Goal: Task Accomplishment & Management: Use online tool/utility

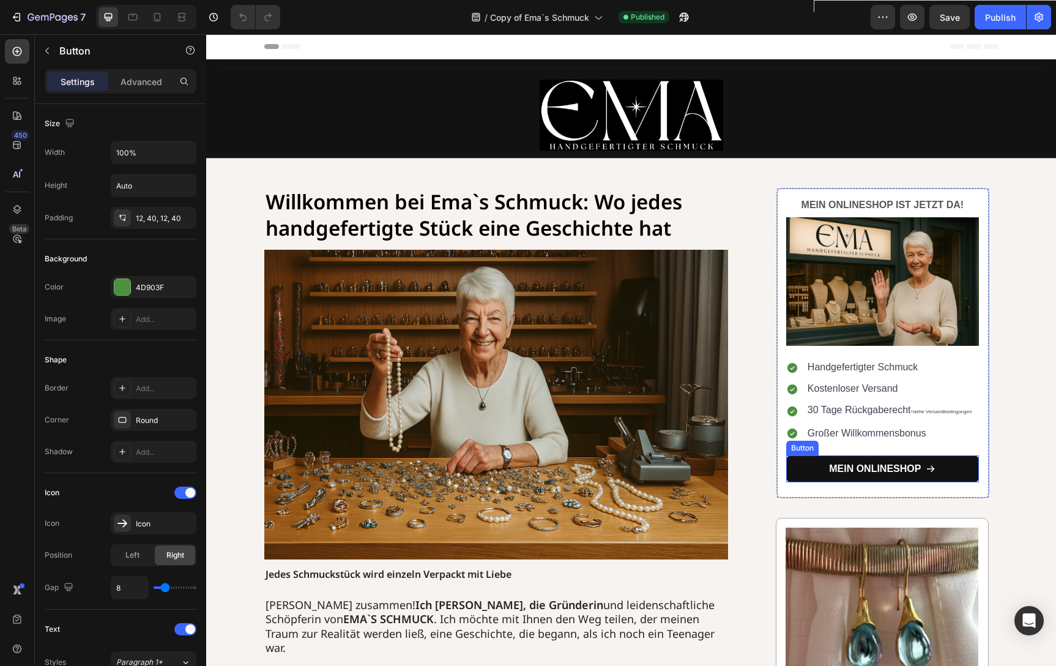
click at [817, 466] on link "Mein Onlineshop" at bounding box center [882, 469] width 193 height 28
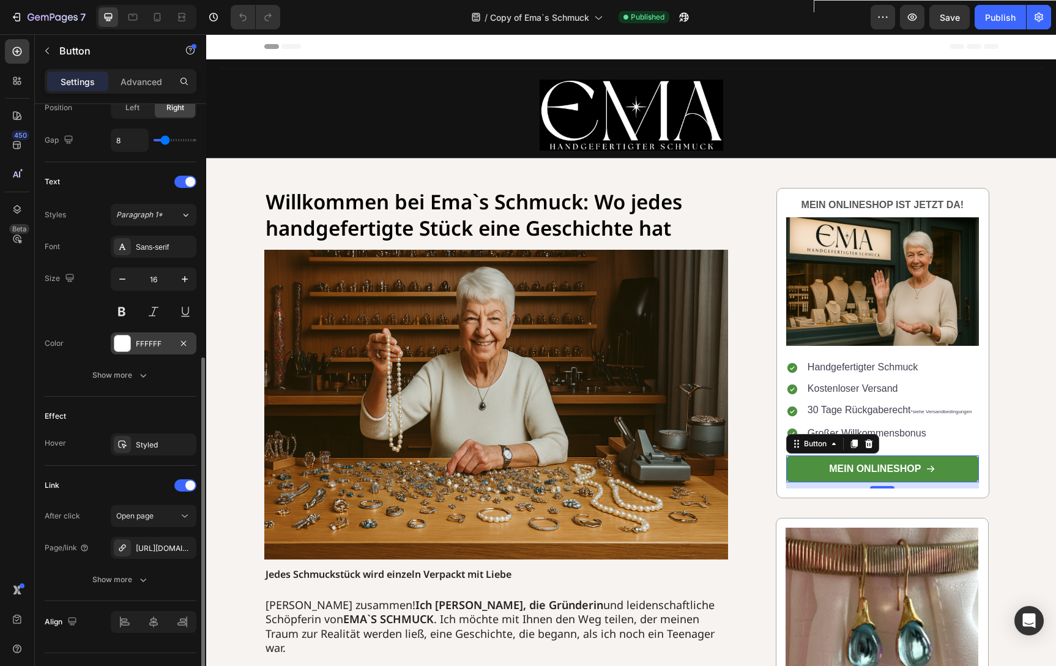
scroll to position [462, 0]
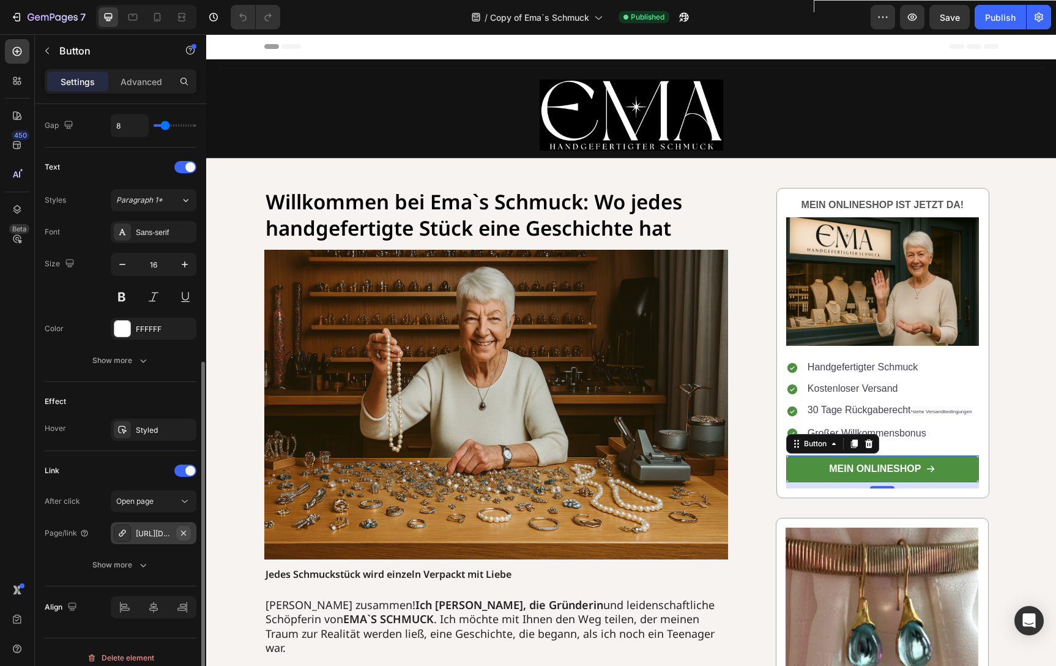
click at [181, 531] on icon "button" at bounding box center [184, 533] width 10 height 10
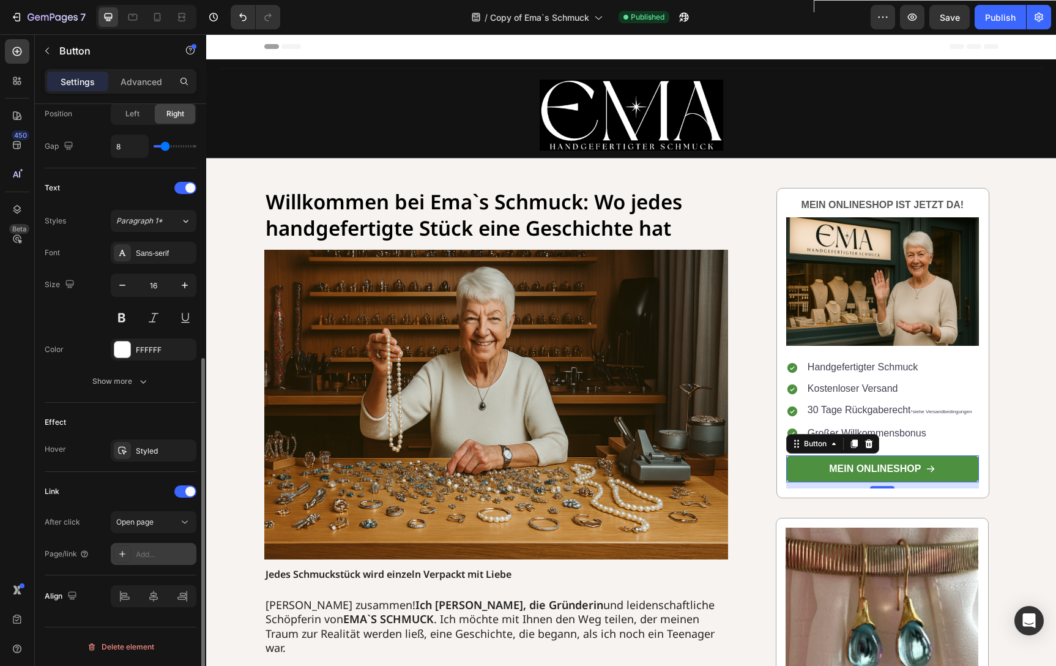
scroll to position [441, 0]
click at [154, 557] on div "Add..." at bounding box center [164, 554] width 57 height 11
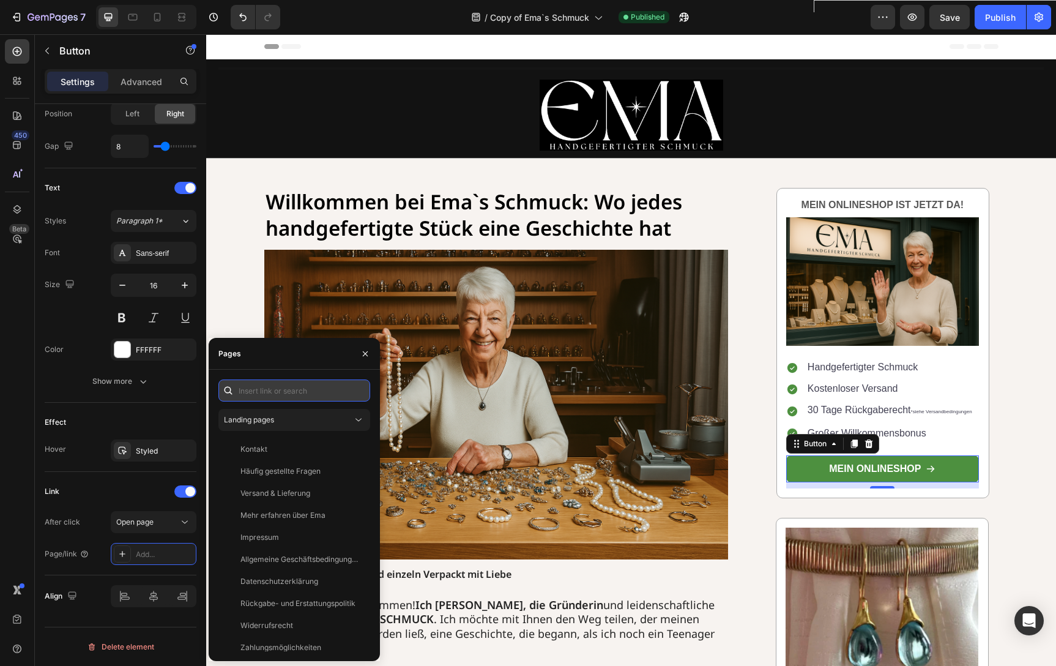
click at [276, 389] on input "text" at bounding box center [294, 390] width 152 height 22
paste input "[URL][DOMAIN_NAME]"
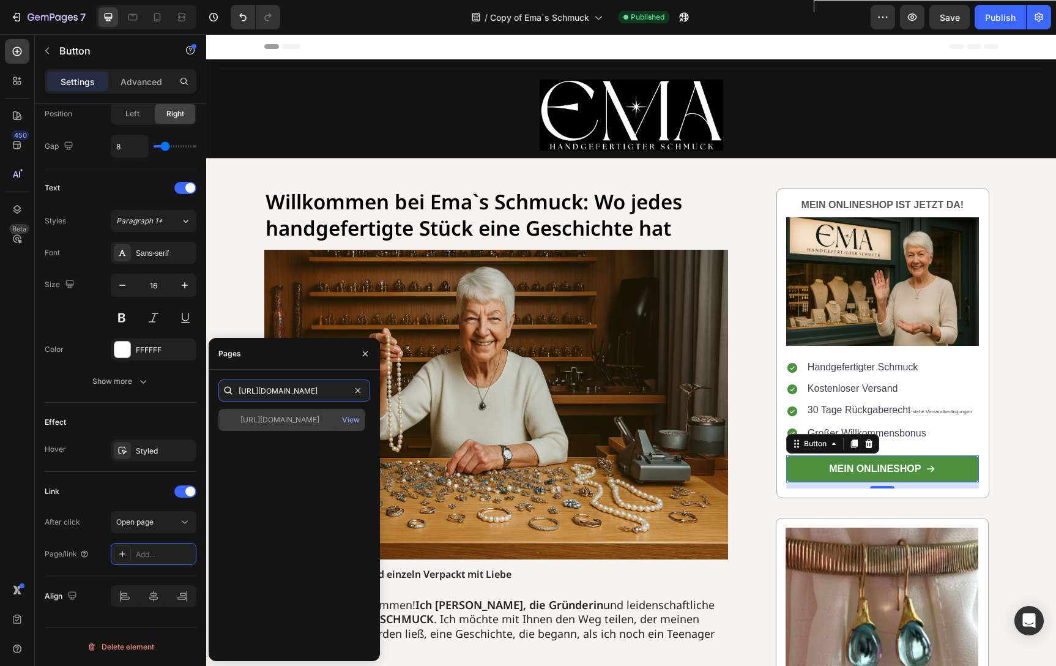
type input "[URL][DOMAIN_NAME]"
click at [296, 415] on div "[URL][DOMAIN_NAME]" at bounding box center [279, 419] width 79 height 11
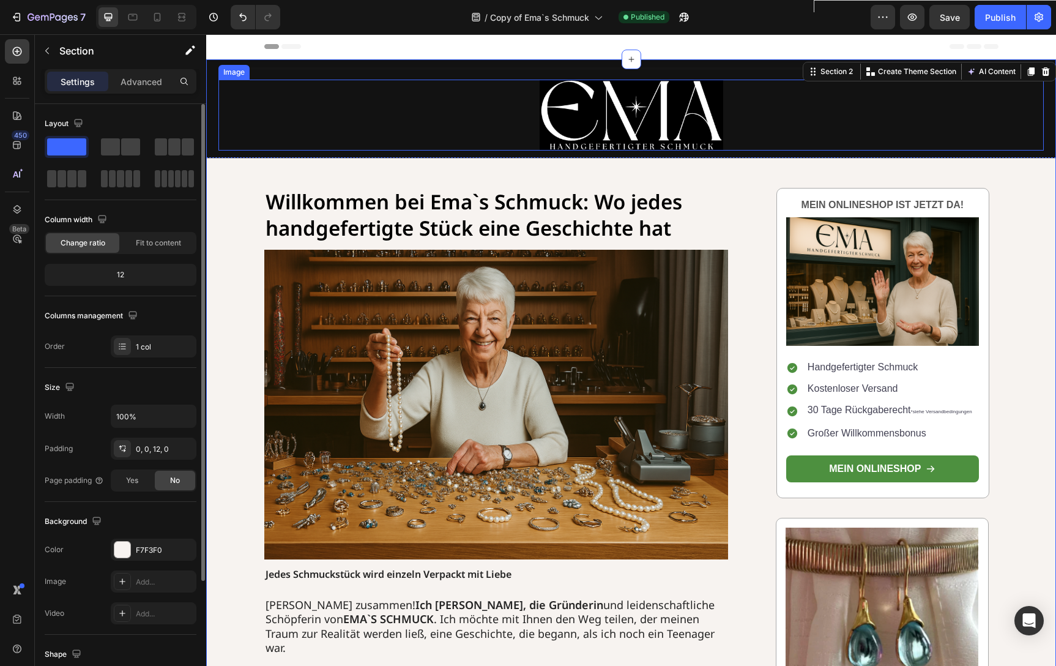
click at [615, 106] on img at bounding box center [632, 115] width 184 height 71
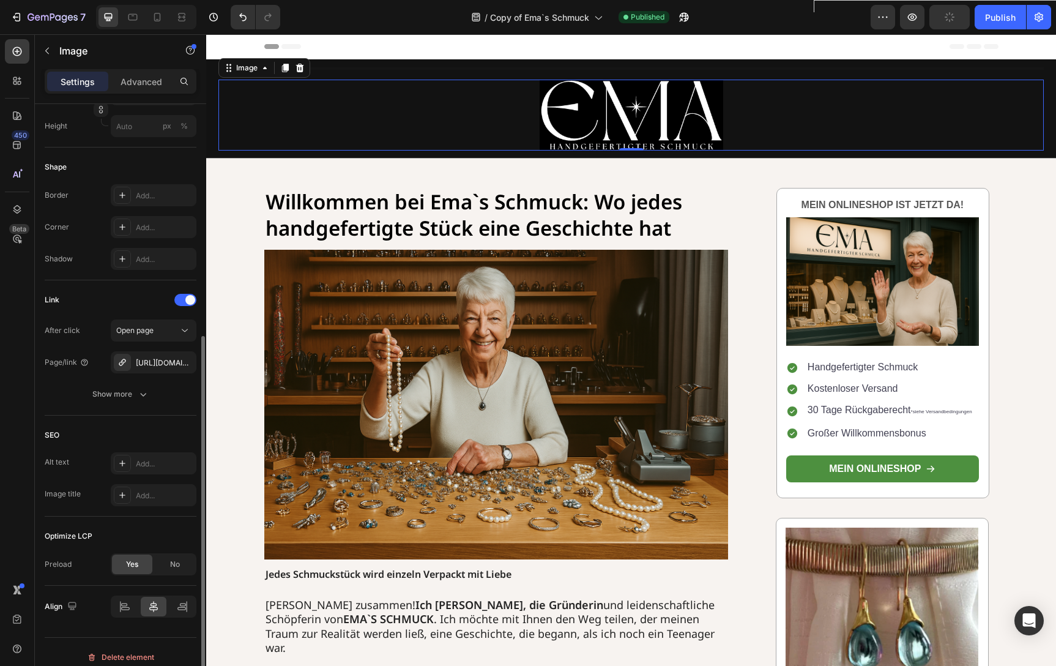
scroll to position [382, 0]
drag, startPoint x: 180, startPoint y: 361, endPoint x: 153, endPoint y: 362, distance: 27.5
click at [153, 362] on div "[URL][DOMAIN_NAME]" at bounding box center [154, 361] width 86 height 22
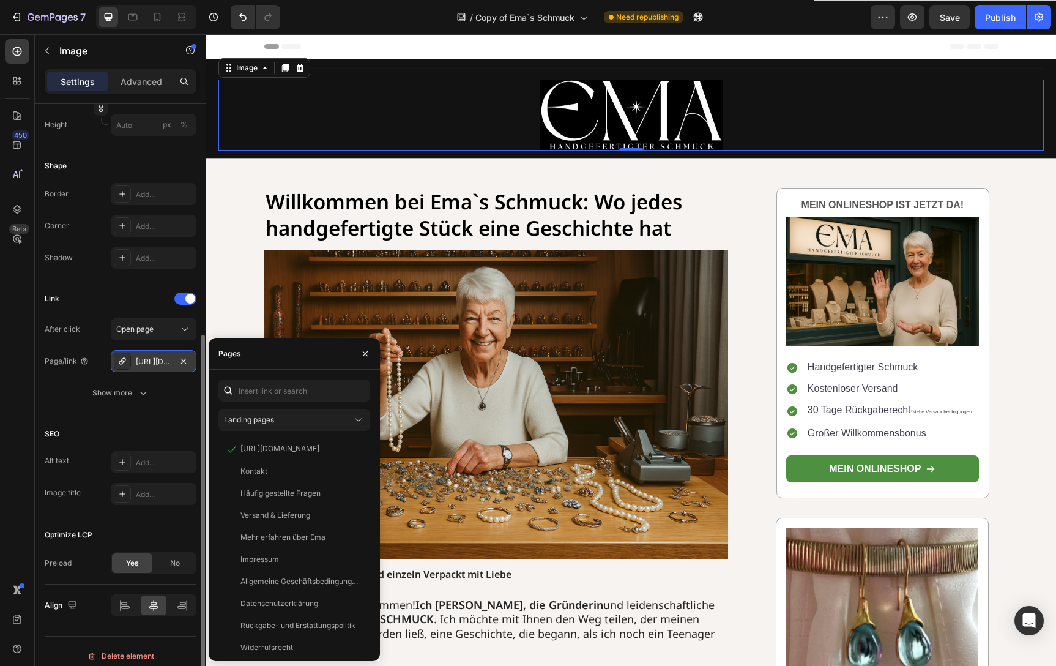
click at [153, 362] on div "[URL][DOMAIN_NAME]" at bounding box center [153, 361] width 35 height 11
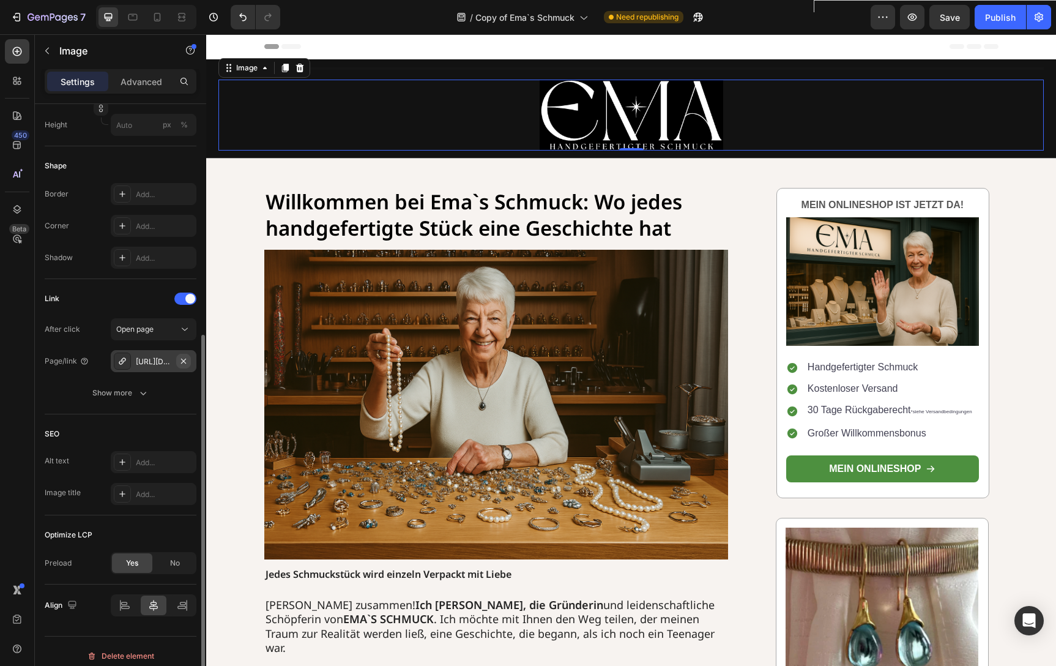
click at [184, 362] on icon "button" at bounding box center [183, 360] width 5 height 5
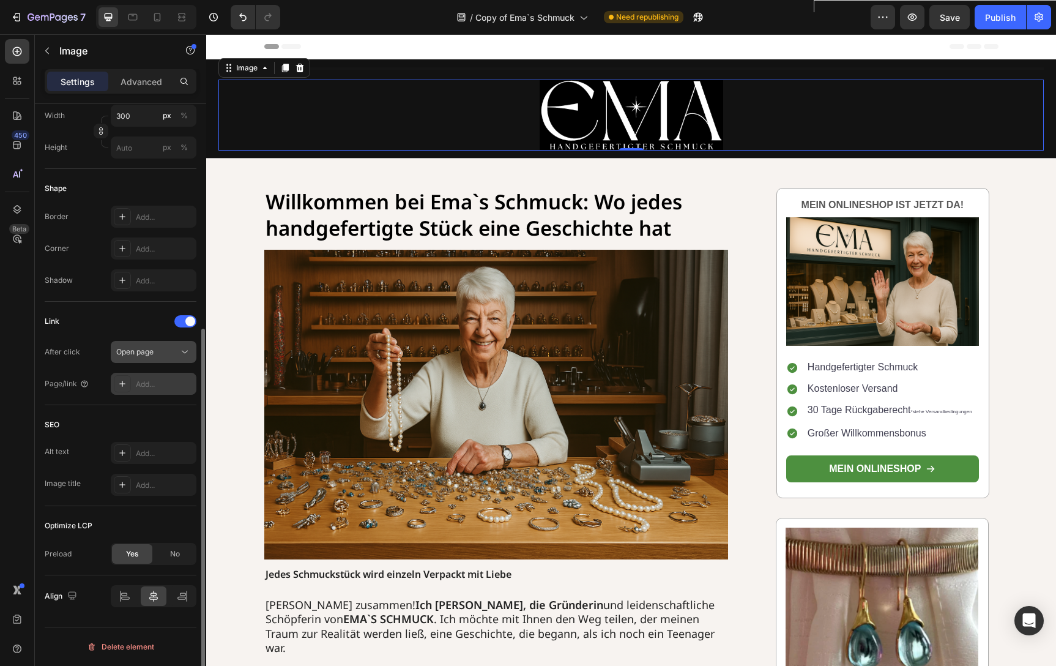
scroll to position [359, 0]
click at [152, 383] on div "Add..." at bounding box center [164, 384] width 57 height 11
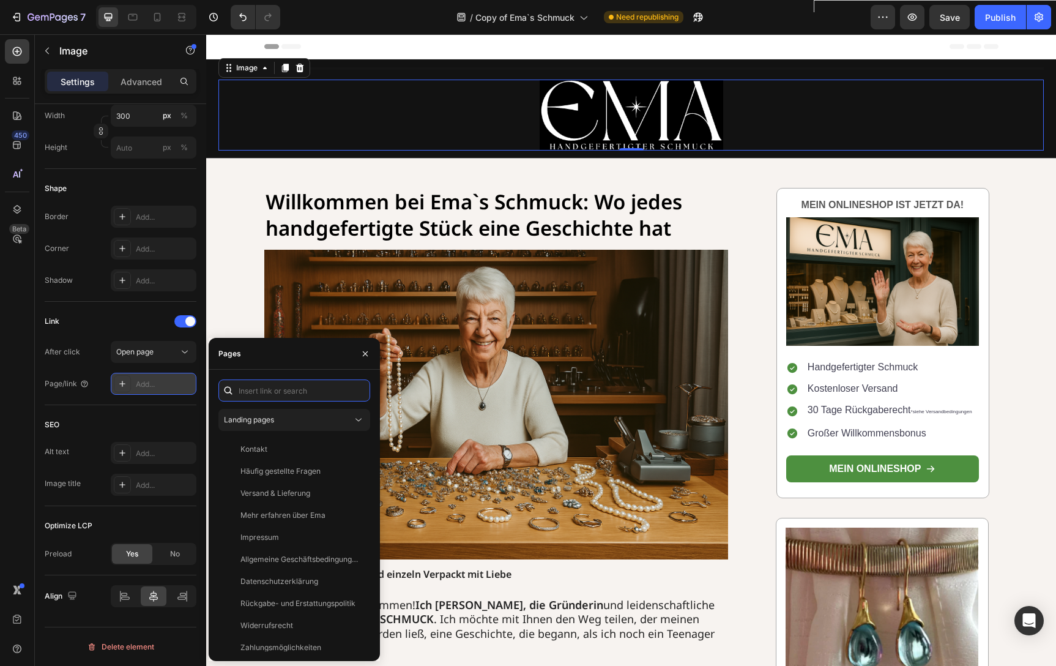
paste input "[URL][DOMAIN_NAME]"
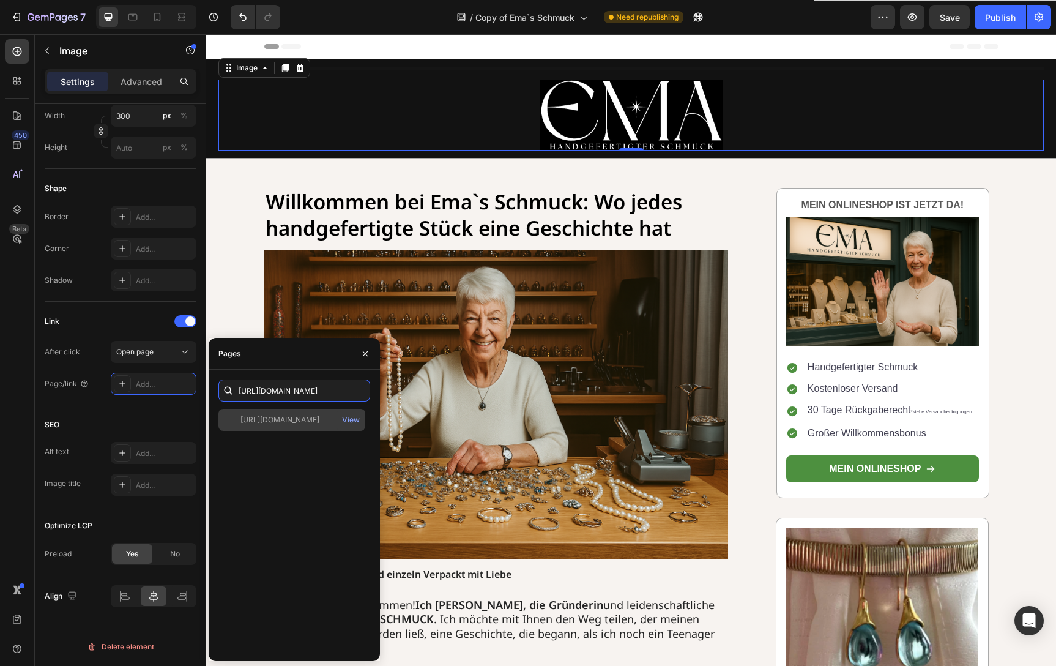
type input "[URL][DOMAIN_NAME]"
click at [313, 425] on div "[URL][DOMAIN_NAME]" at bounding box center [279, 419] width 79 height 11
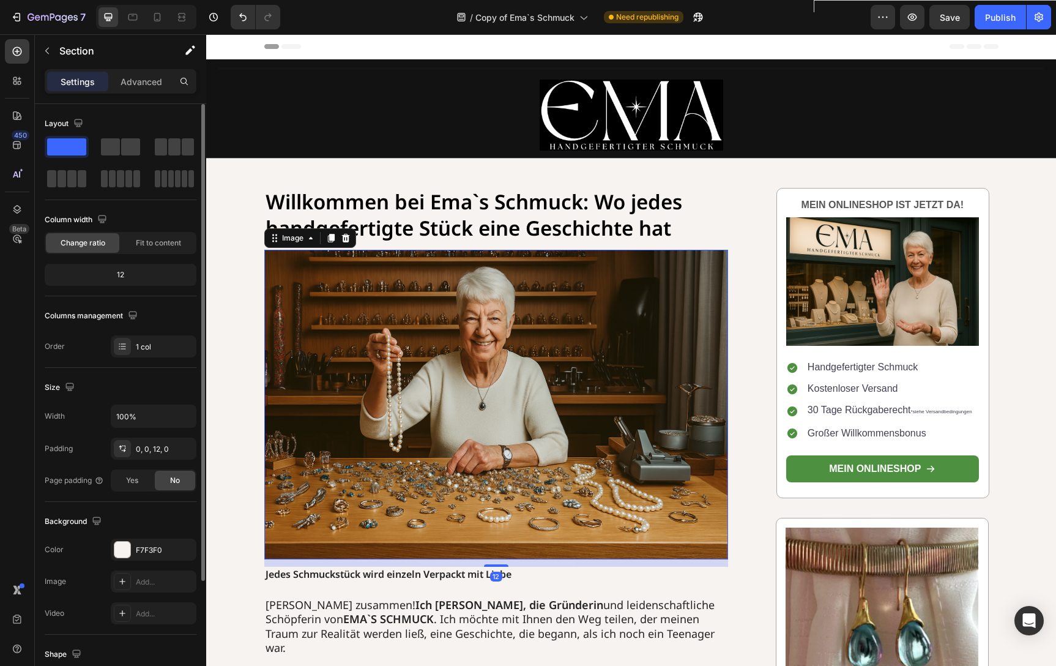
click at [593, 398] on img at bounding box center [496, 405] width 464 height 310
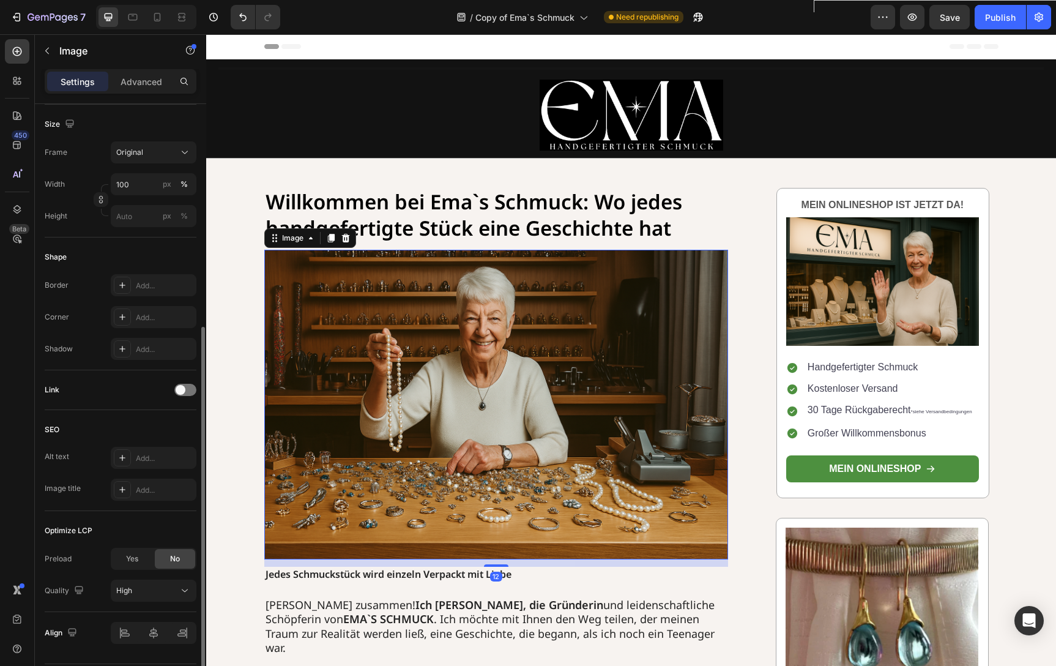
scroll to position [327, 0]
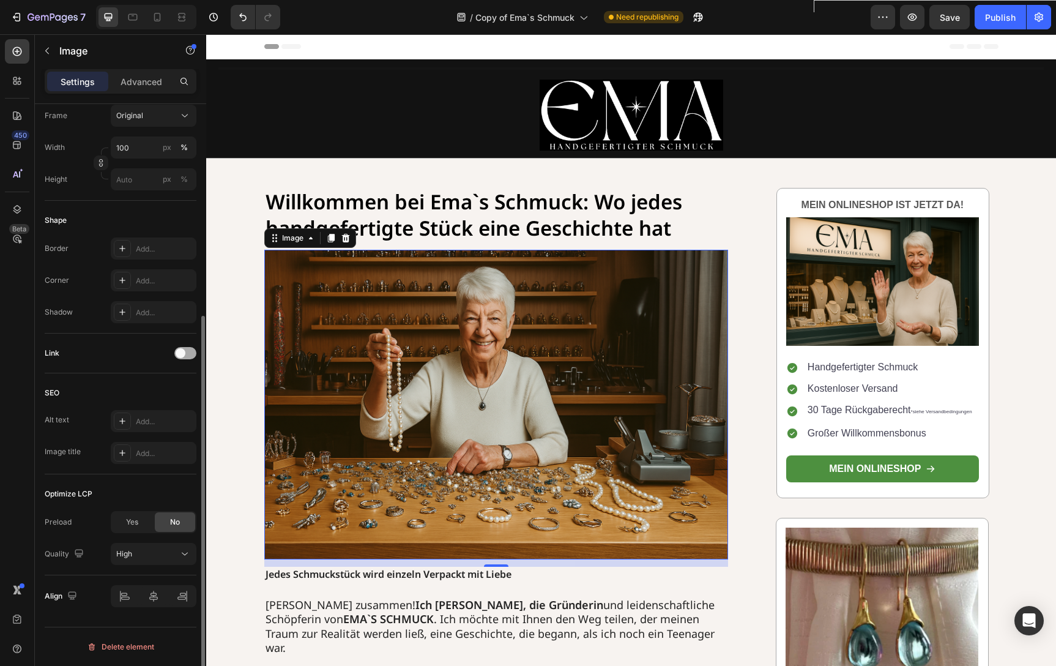
click at [182, 354] on span at bounding box center [181, 353] width 10 height 10
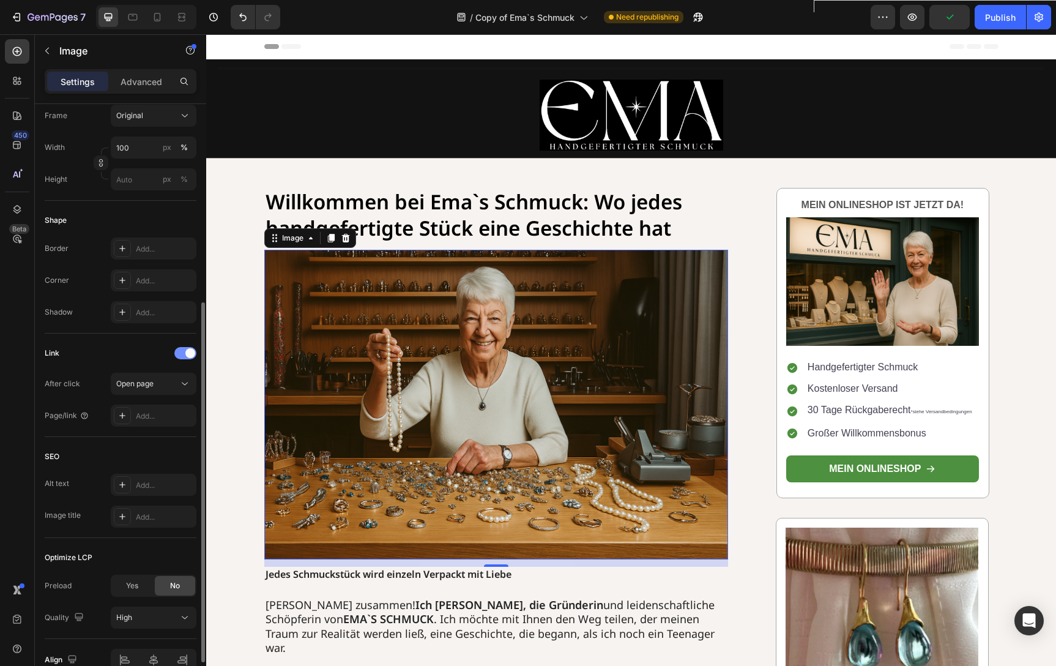
click at [183, 354] on div at bounding box center [185, 353] width 22 height 12
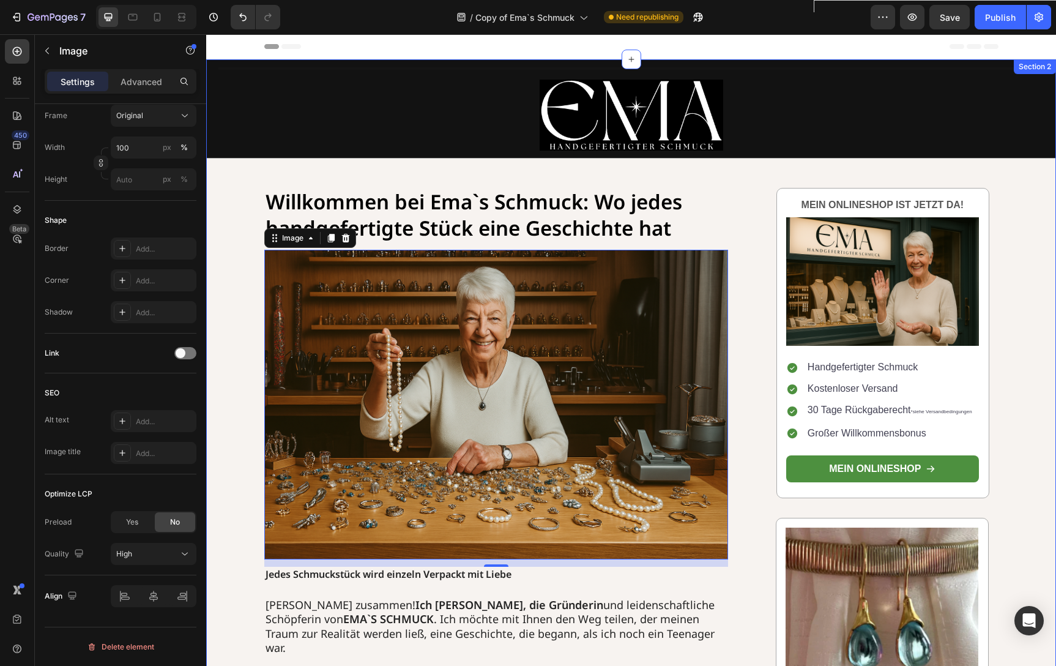
scroll to position [0, 0]
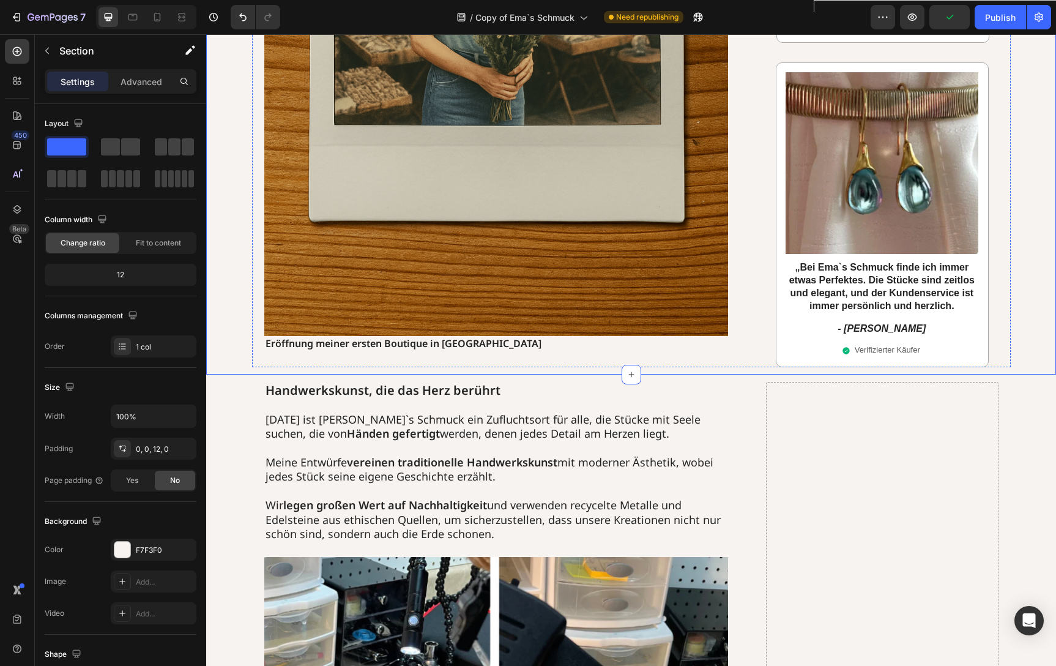
scroll to position [2115, 0]
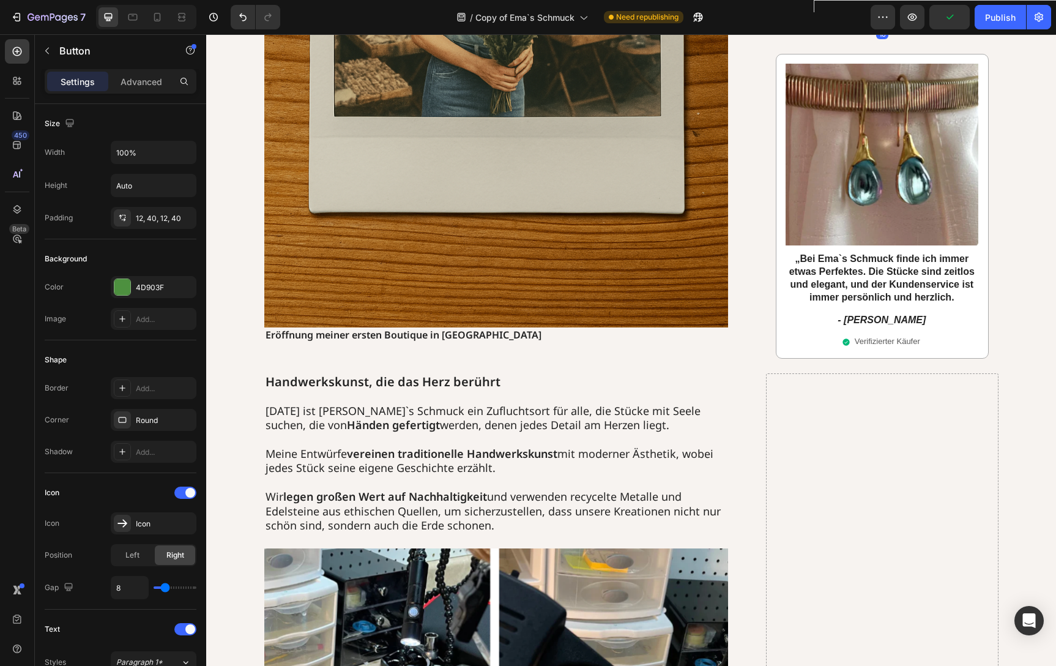
click at [965, 18] on link "Mein Onlineshop" at bounding box center [882, 5] width 193 height 28
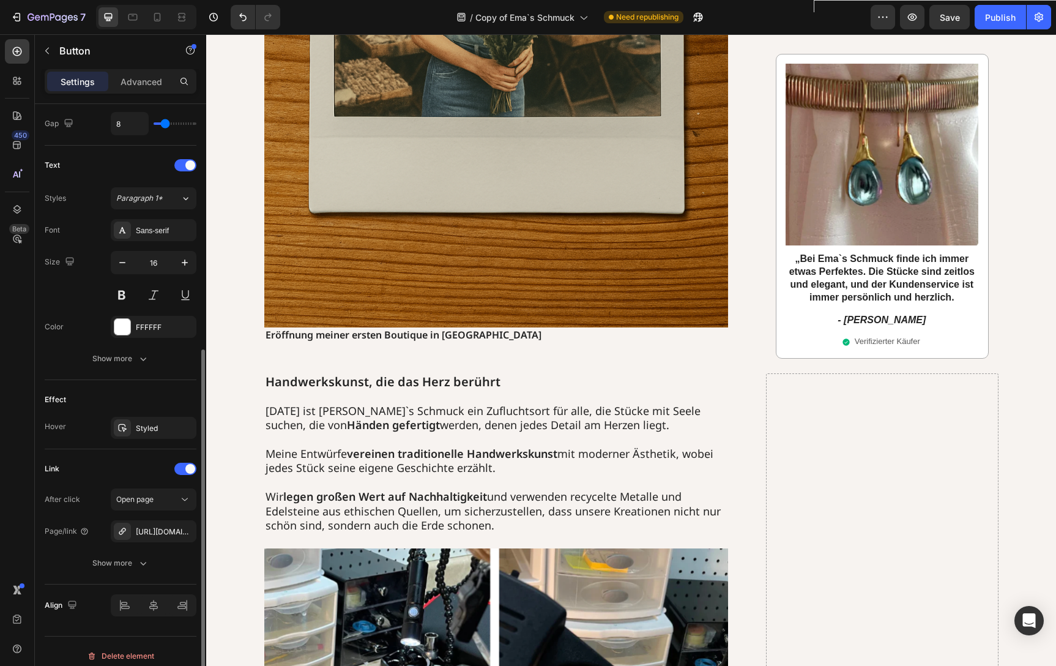
scroll to position [473, 0]
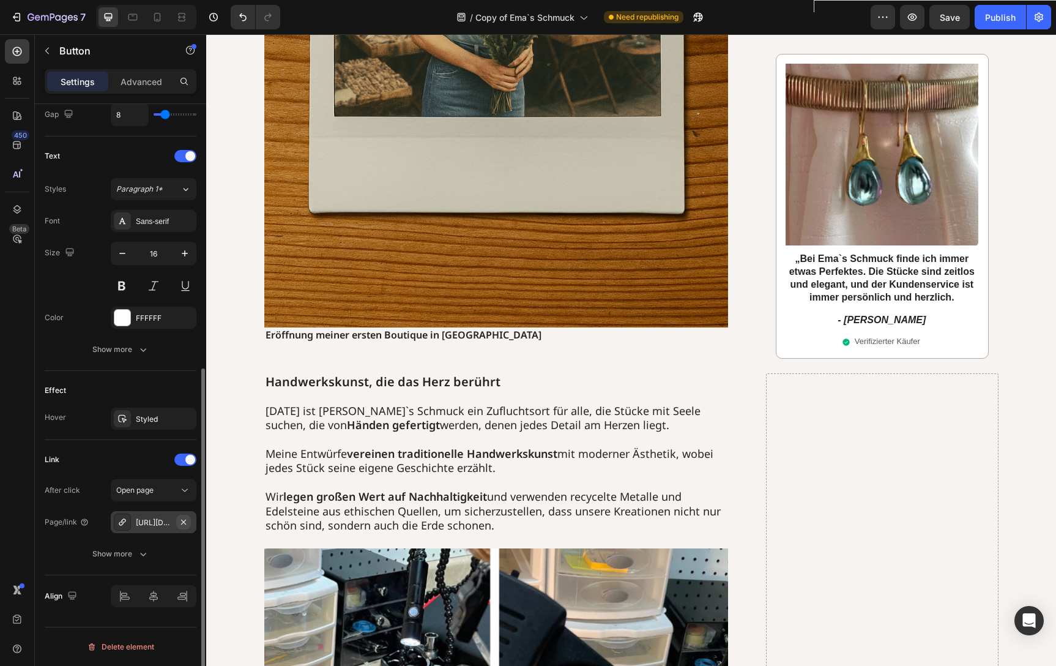
click at [185, 520] on icon "button" at bounding box center [183, 521] width 5 height 5
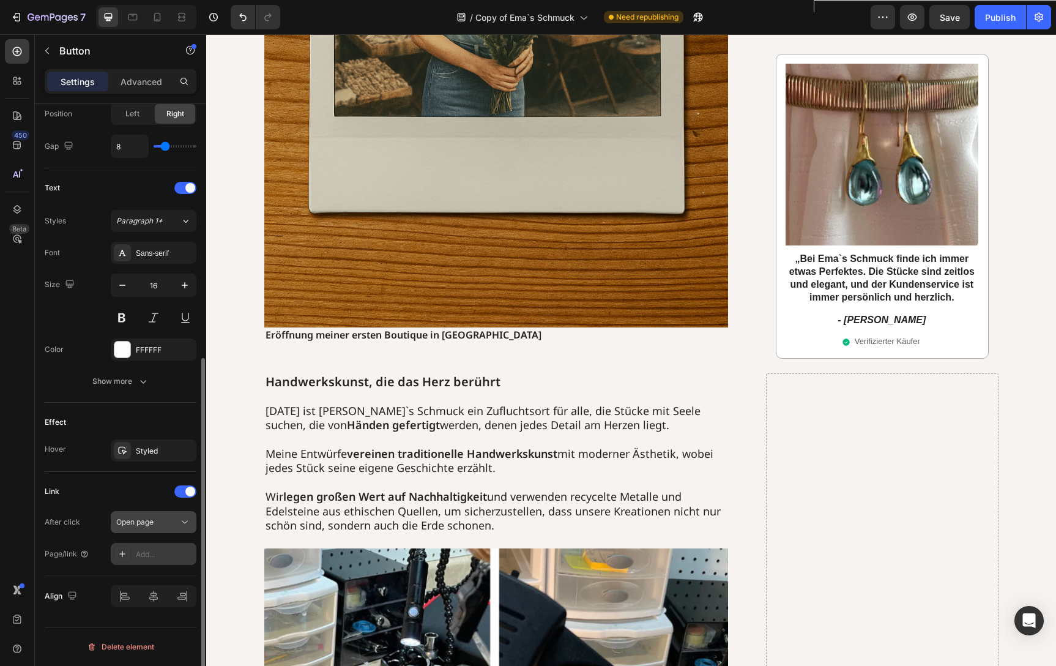
scroll to position [441, 0]
click at [148, 553] on div "Add..." at bounding box center [164, 554] width 57 height 11
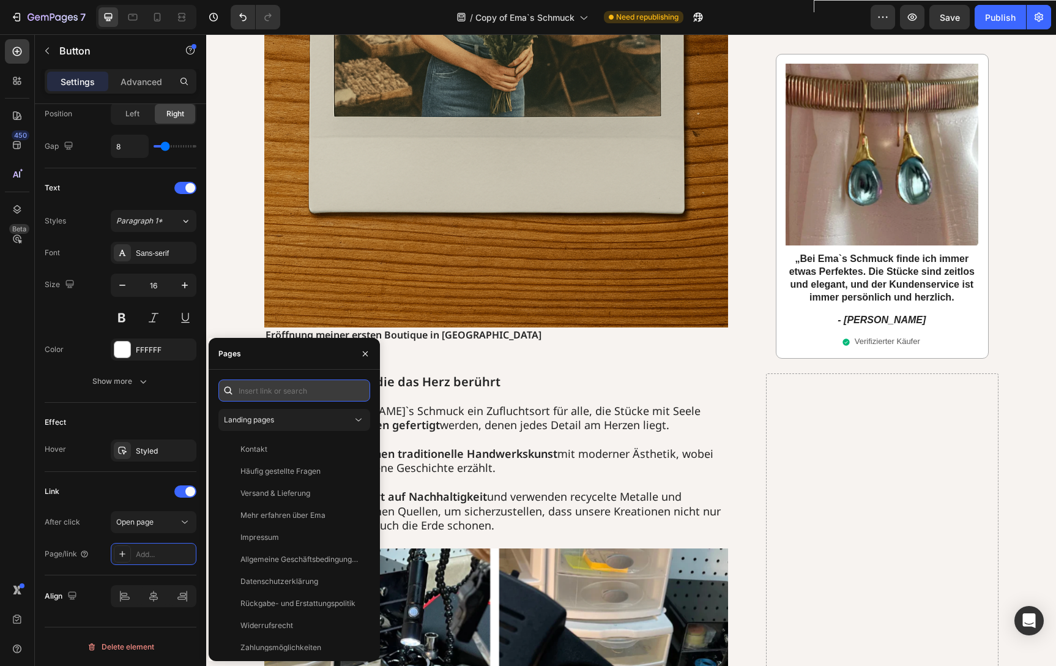
click at [286, 391] on input "text" at bounding box center [294, 390] width 152 height 22
paste input "[URL][DOMAIN_NAME]"
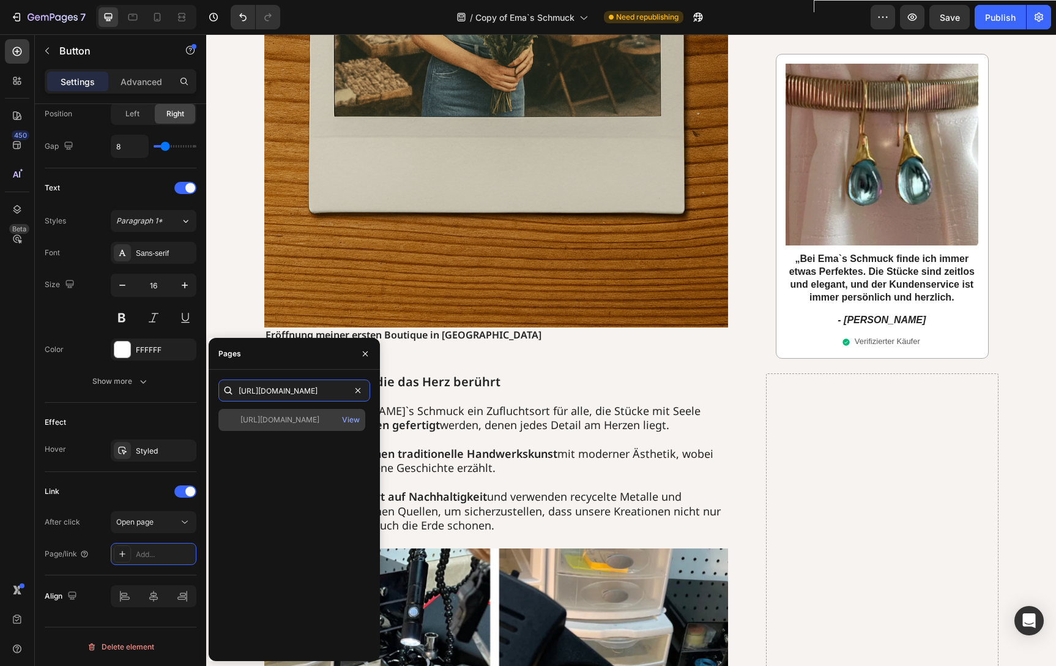
type input "[URL][DOMAIN_NAME]"
click at [317, 422] on div "[URL][DOMAIN_NAME]" at bounding box center [279, 419] width 79 height 11
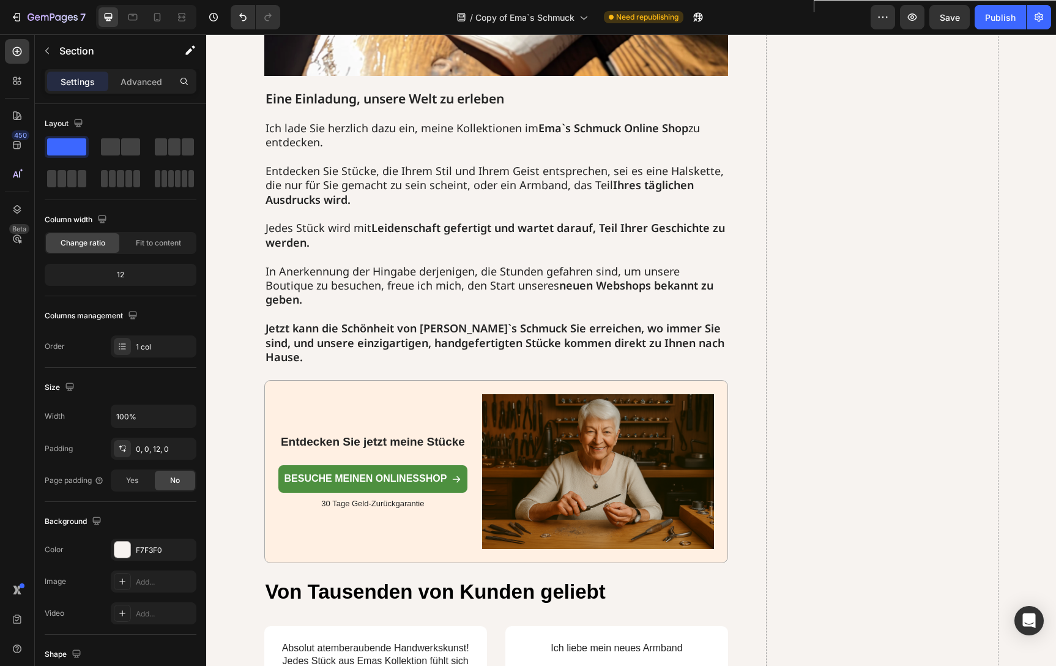
scroll to position [3777, 0]
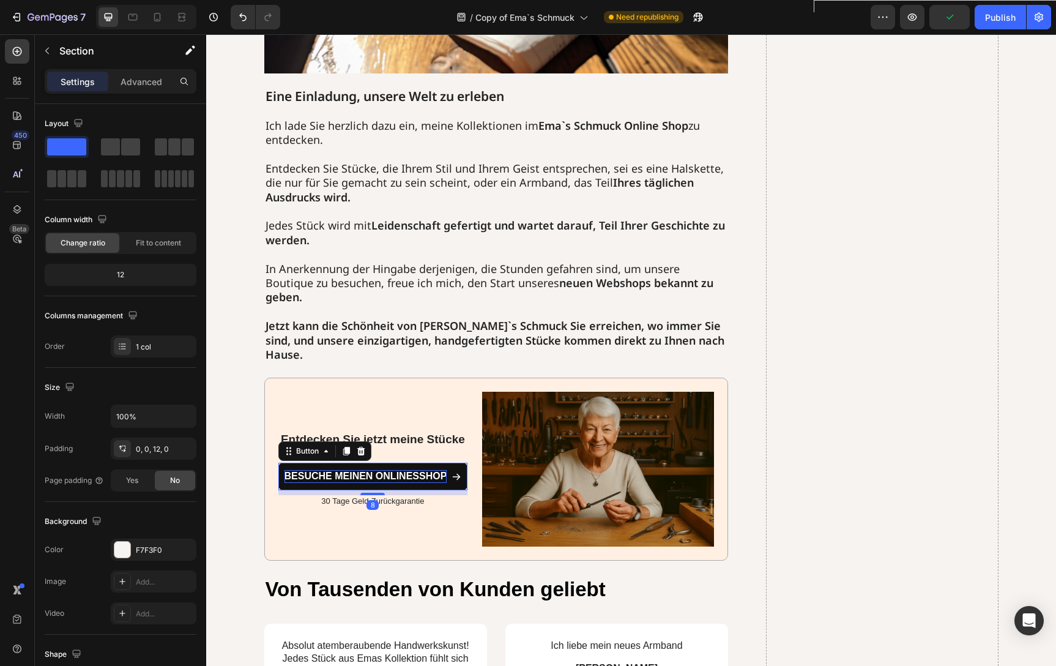
click at [439, 470] on p "Besuche meinen onlinesshop" at bounding box center [365, 476] width 163 height 13
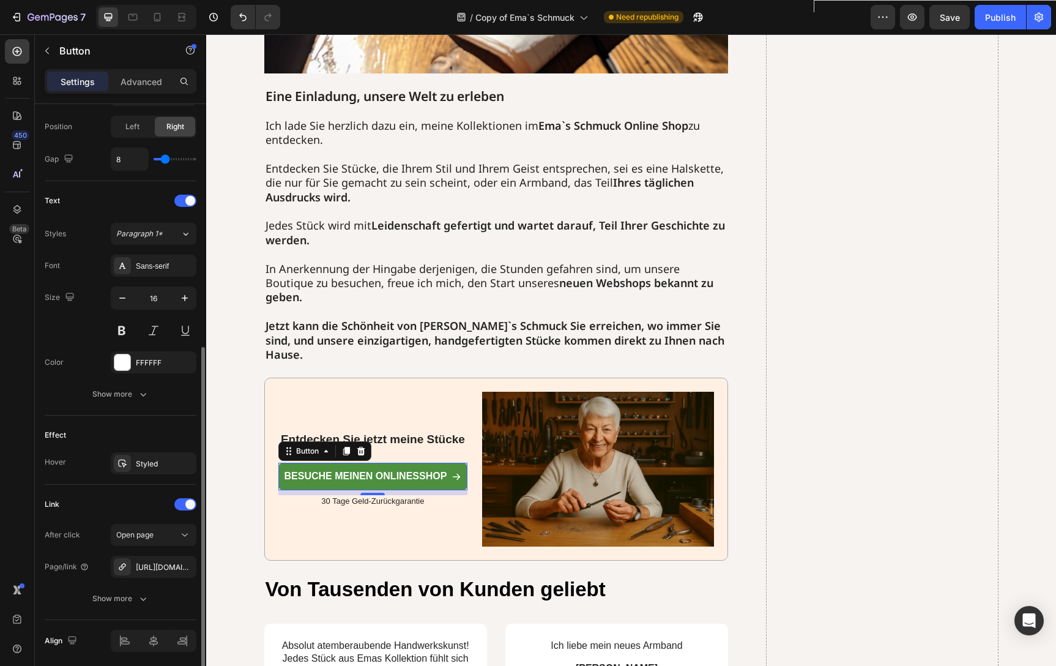
scroll to position [434, 0]
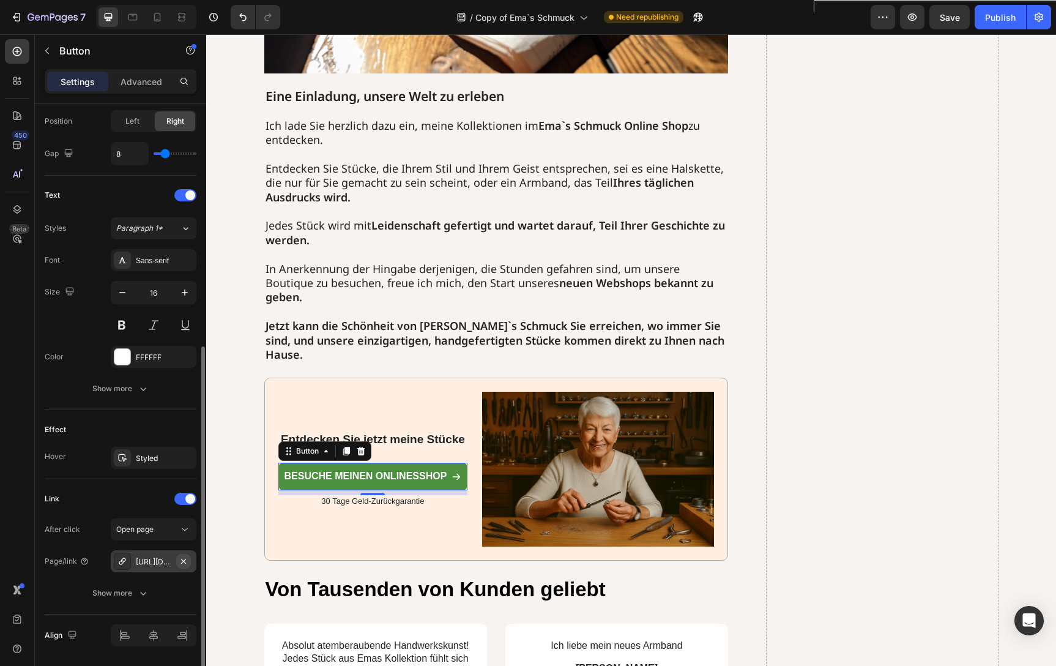
click at [182, 563] on icon "button" at bounding box center [184, 561] width 10 height 10
click at [158, 563] on div "Add..." at bounding box center [164, 561] width 57 height 11
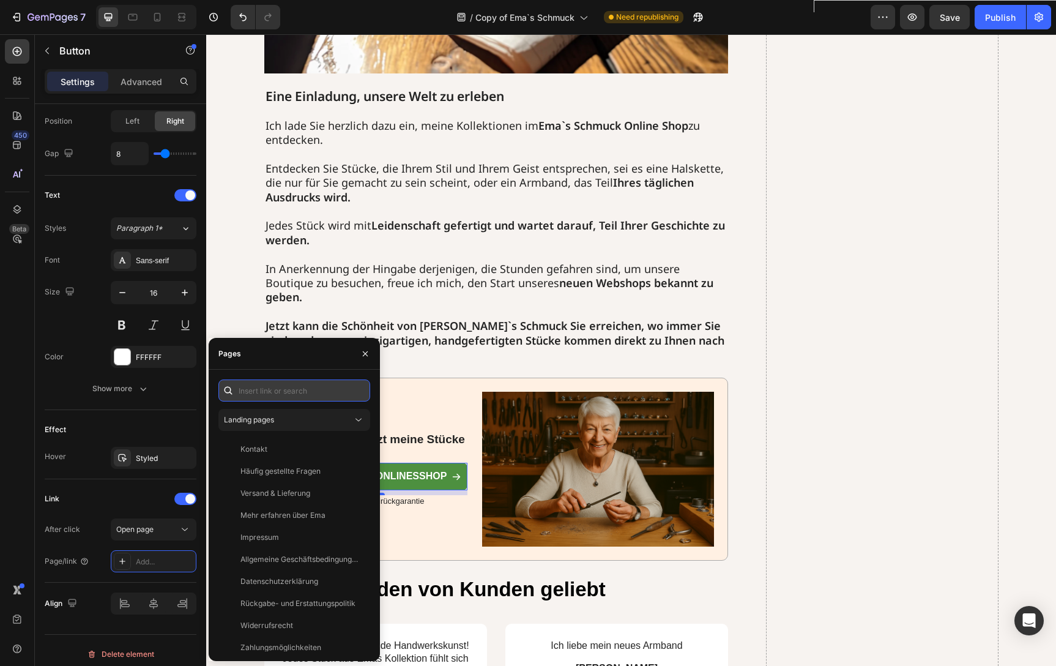
click at [280, 396] on input "text" at bounding box center [294, 390] width 152 height 22
paste input "[URL][DOMAIN_NAME]"
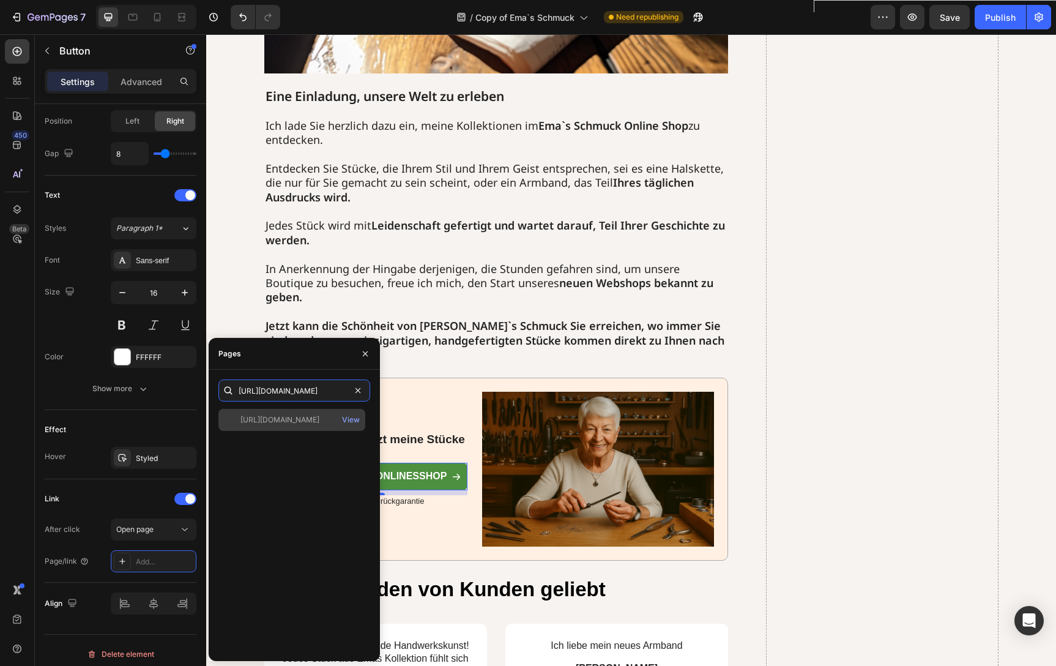
type input "[URL][DOMAIN_NAME]"
click at [290, 419] on div "[URL][DOMAIN_NAME]" at bounding box center [279, 419] width 79 height 11
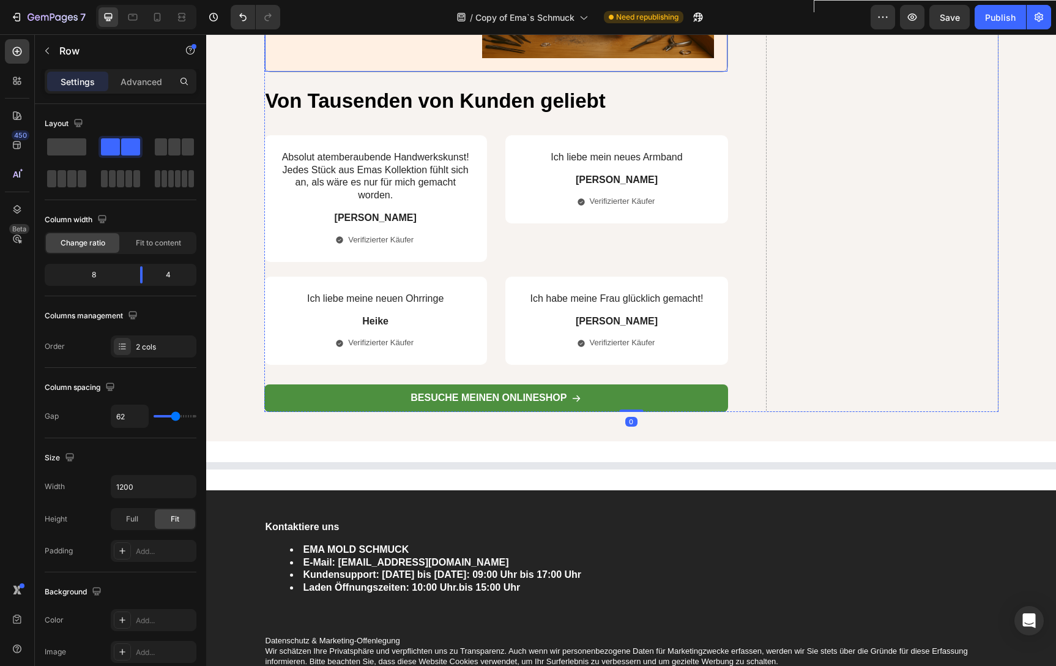
scroll to position [4270, 0]
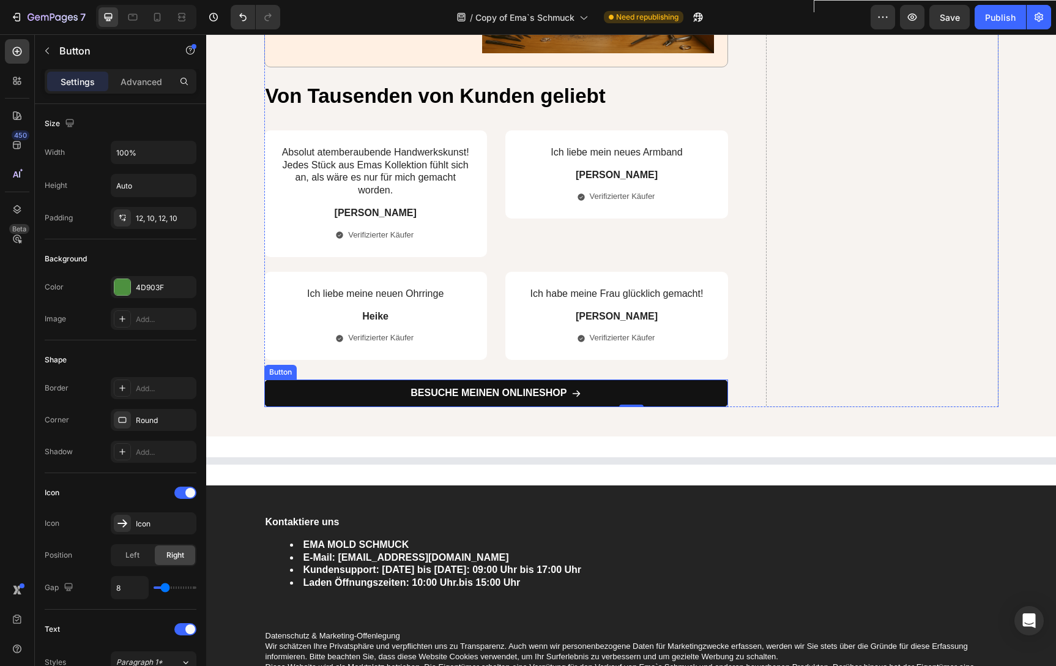
click at [614, 379] on link "Besuche meinen Onlineshop" at bounding box center [496, 393] width 464 height 28
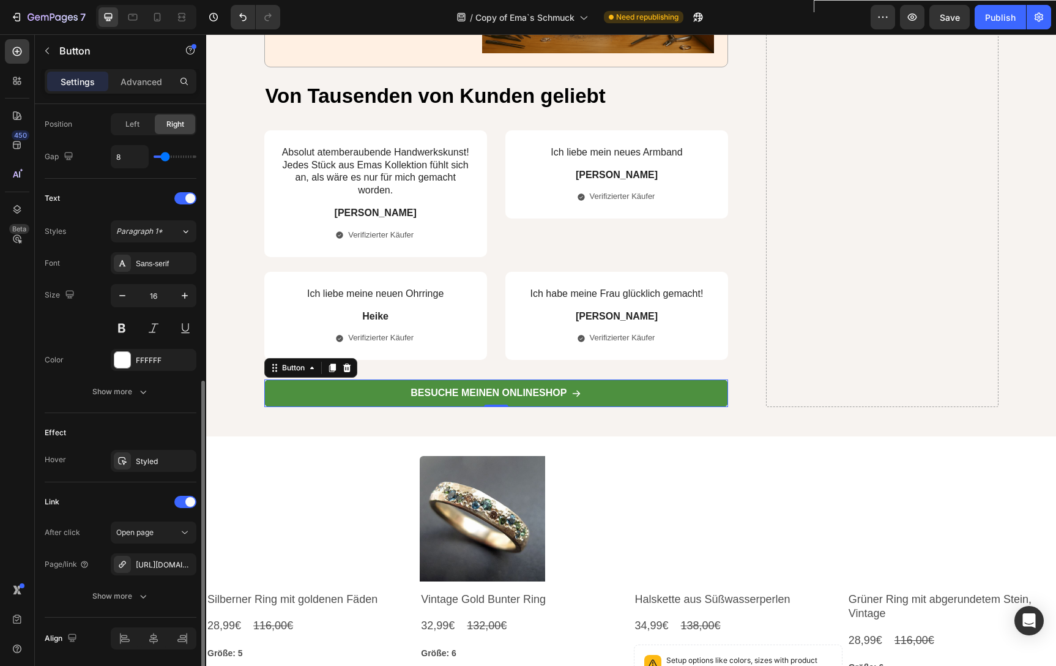
scroll to position [473, 0]
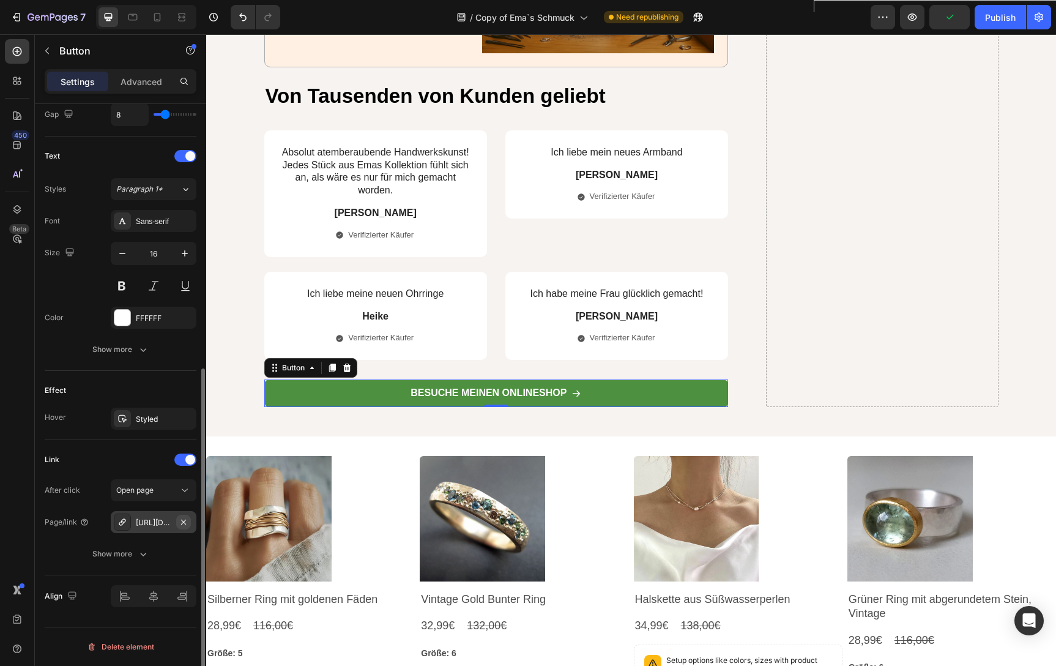
click at [184, 519] on icon "button" at bounding box center [184, 522] width 10 height 10
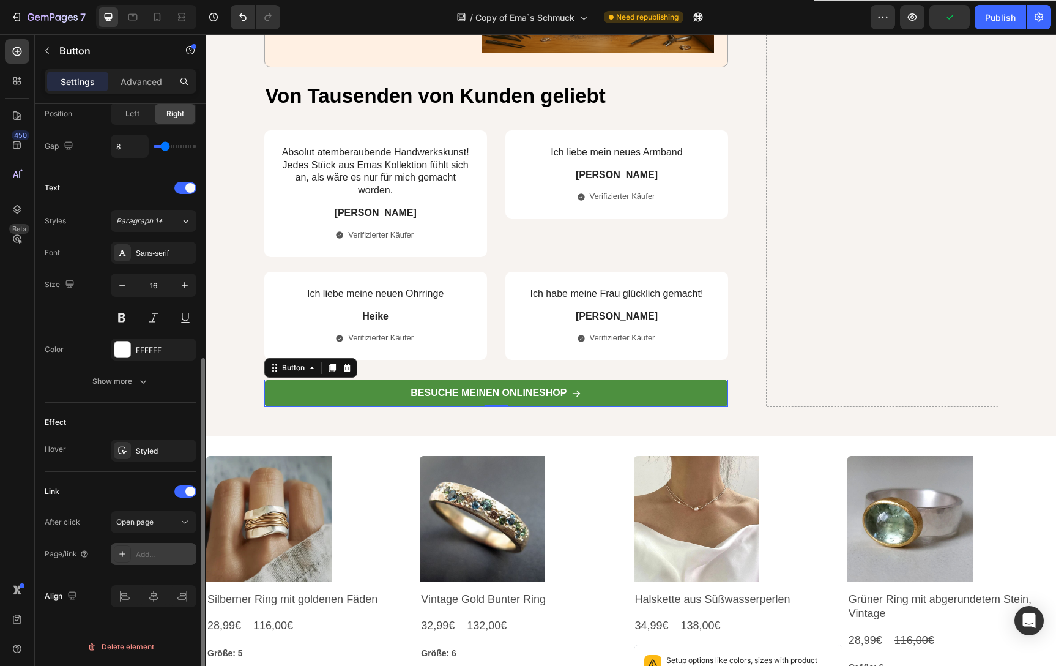
click at [152, 555] on div "Add..." at bounding box center [164, 554] width 57 height 11
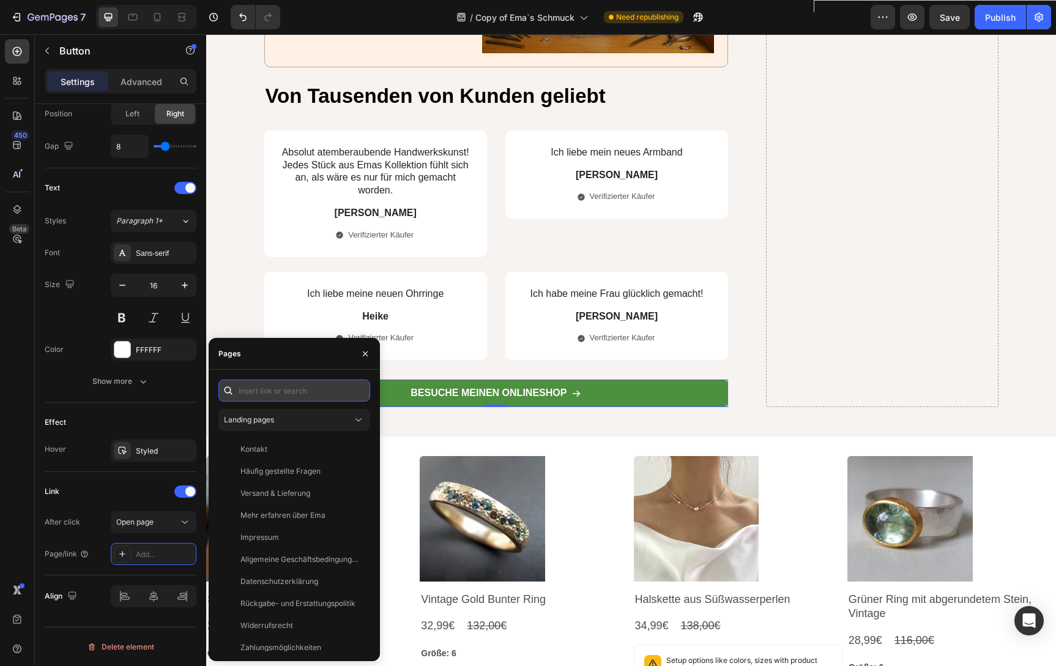
click at [299, 391] on input "text" at bounding box center [294, 390] width 152 height 22
paste input "[URL][DOMAIN_NAME]"
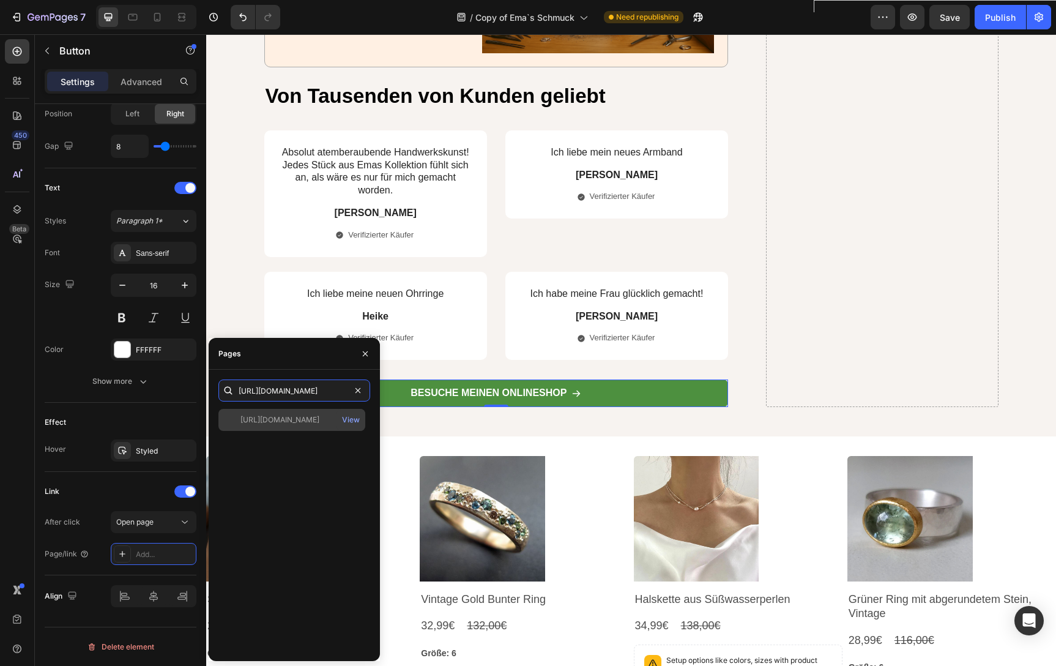
type input "[URL][DOMAIN_NAME]"
click at [301, 418] on div "[URL][DOMAIN_NAME]" at bounding box center [279, 419] width 79 height 11
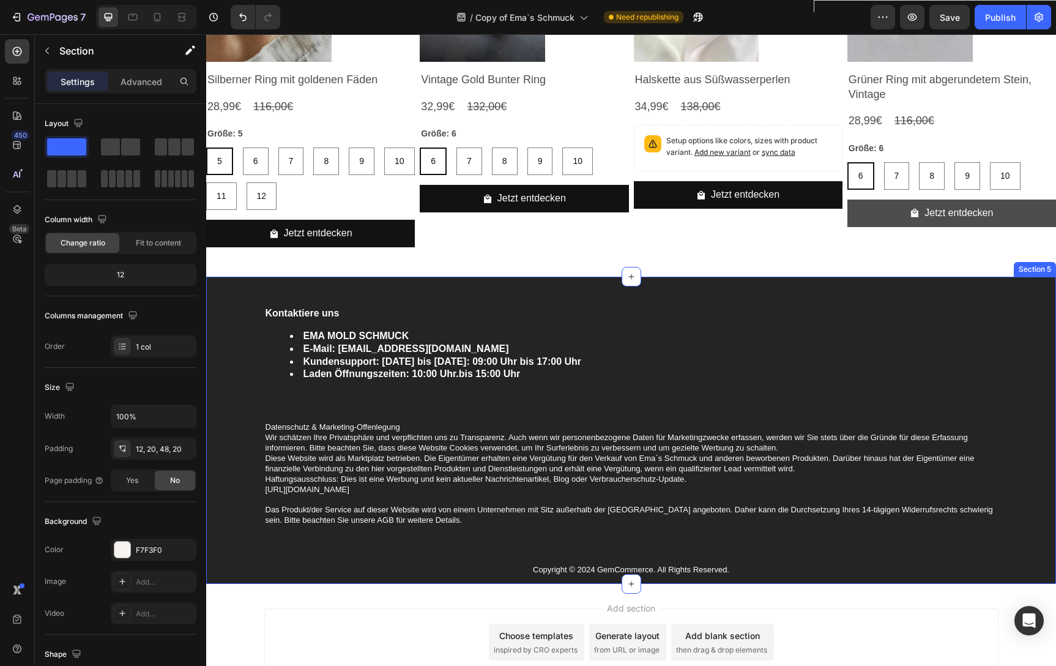
scroll to position [4774, 0]
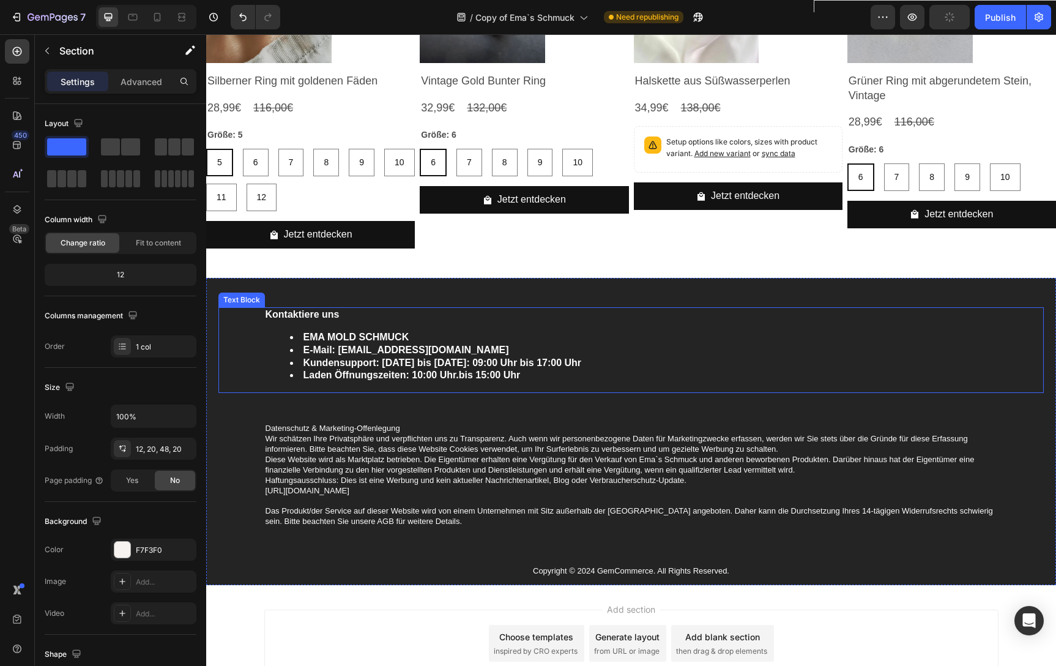
click at [362, 341] on li "EMA MOLD SCHMUCK" at bounding box center [643, 337] width 707 height 13
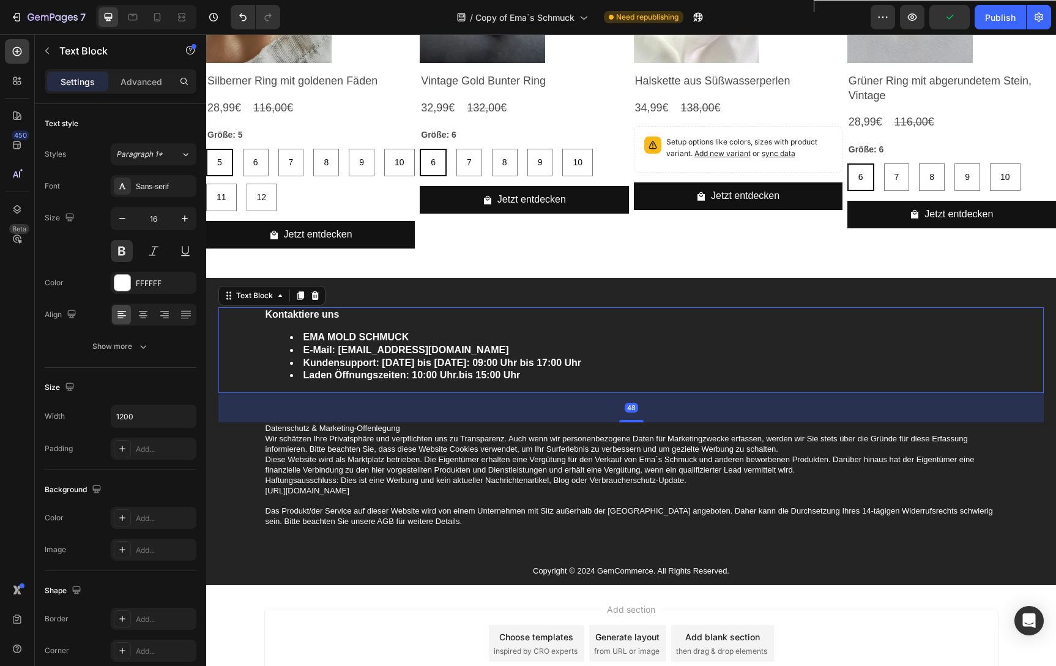
click at [358, 337] on li "EMA MOLD SCHMUCK" at bounding box center [643, 337] width 707 height 13
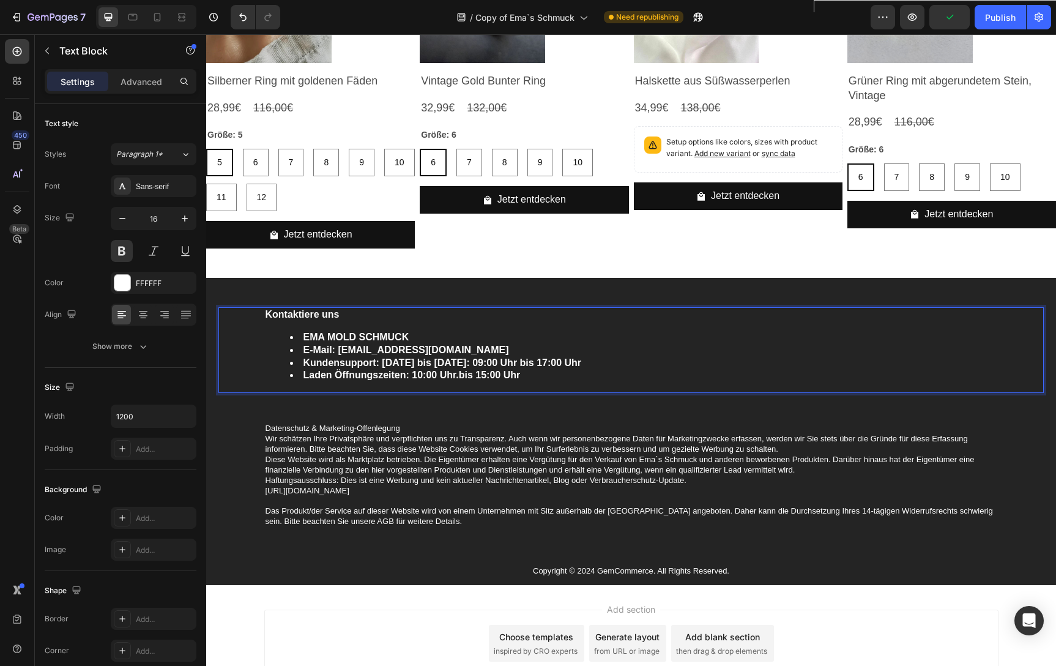
click at [356, 337] on li "EMA MOLD SCHMUCK" at bounding box center [643, 337] width 707 height 13
click at [401, 334] on li "EMA SCHMUCK" at bounding box center [643, 337] width 707 height 13
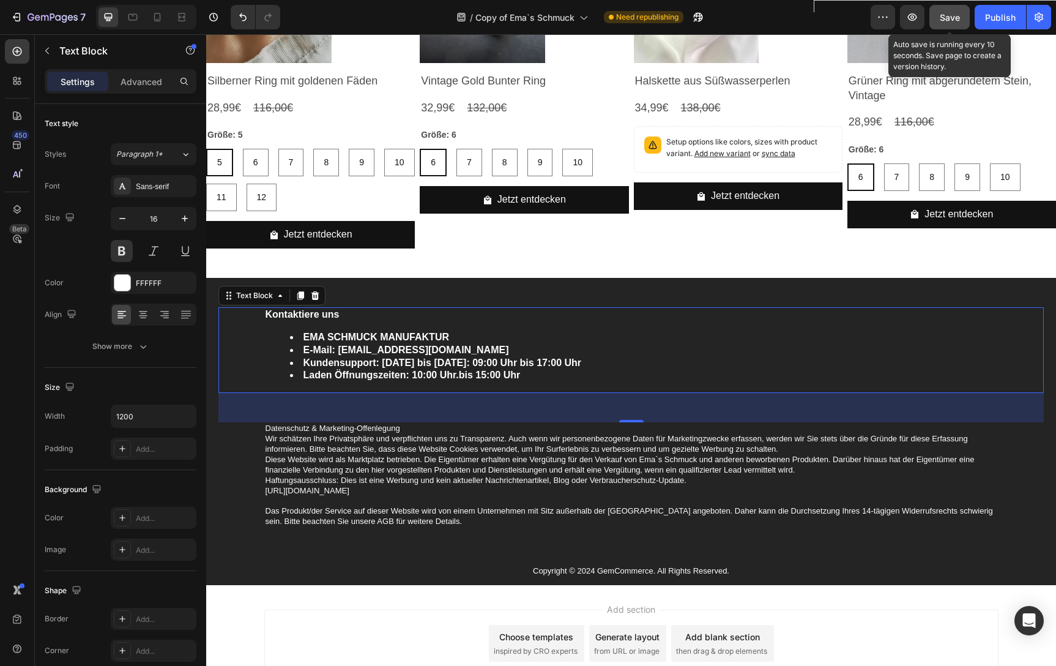
click at [947, 15] on span "Save" at bounding box center [950, 17] width 20 height 10
click at [997, 14] on div "Publish" at bounding box center [1000, 17] width 31 height 13
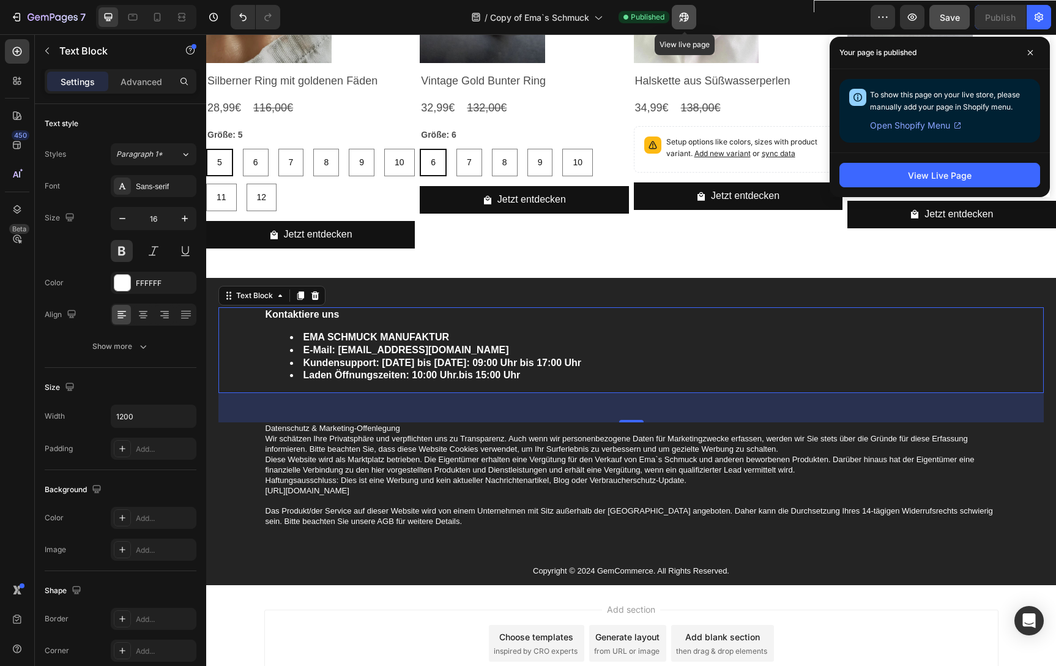
click at [683, 12] on icon "button" at bounding box center [684, 17] width 12 height 12
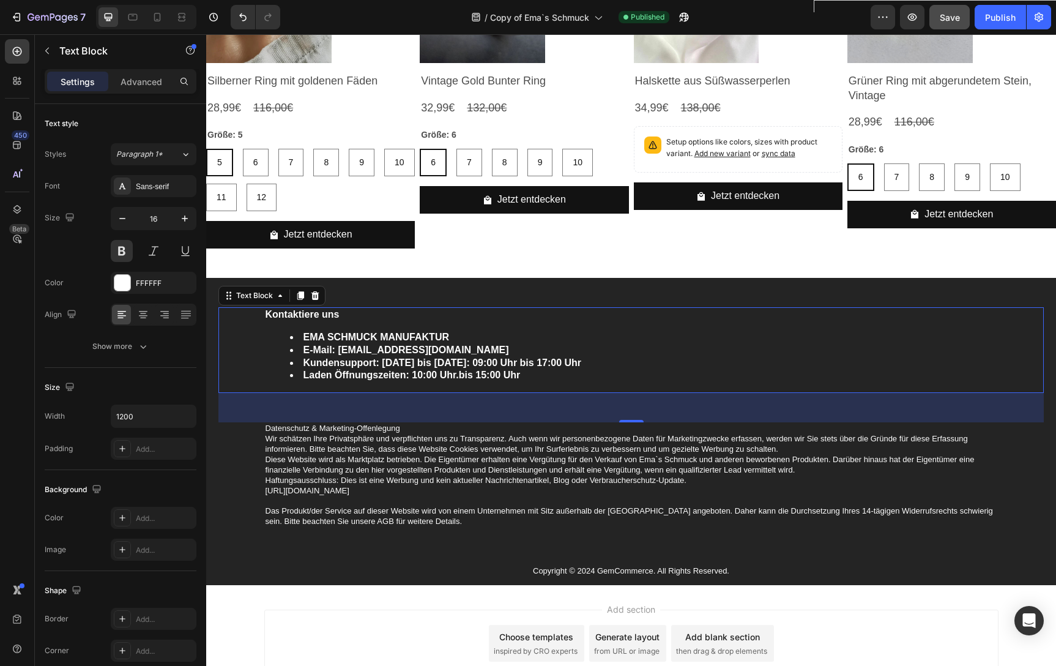
scroll to position [4840, 0]
